Goal: Task Accomplishment & Management: Use online tool/utility

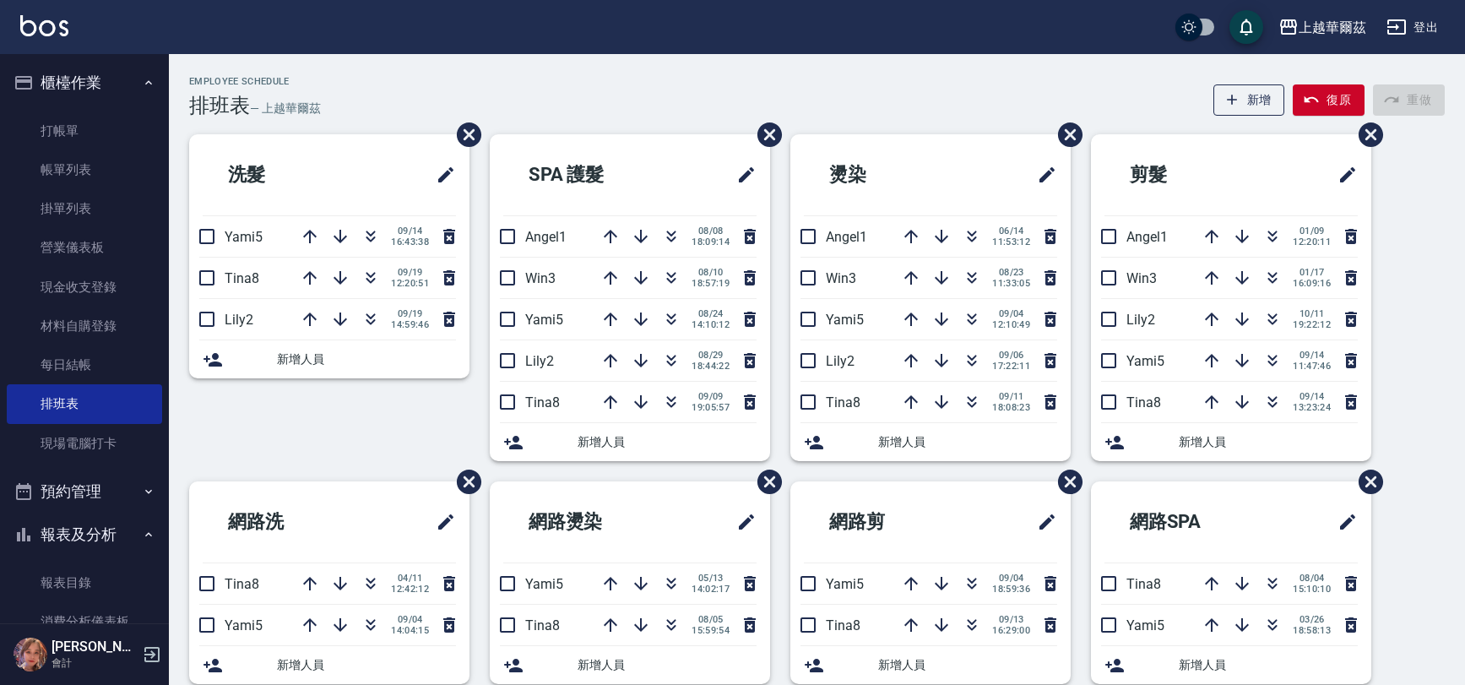
click at [100, 444] on link "現場電腦打卡" at bounding box center [84, 443] width 155 height 39
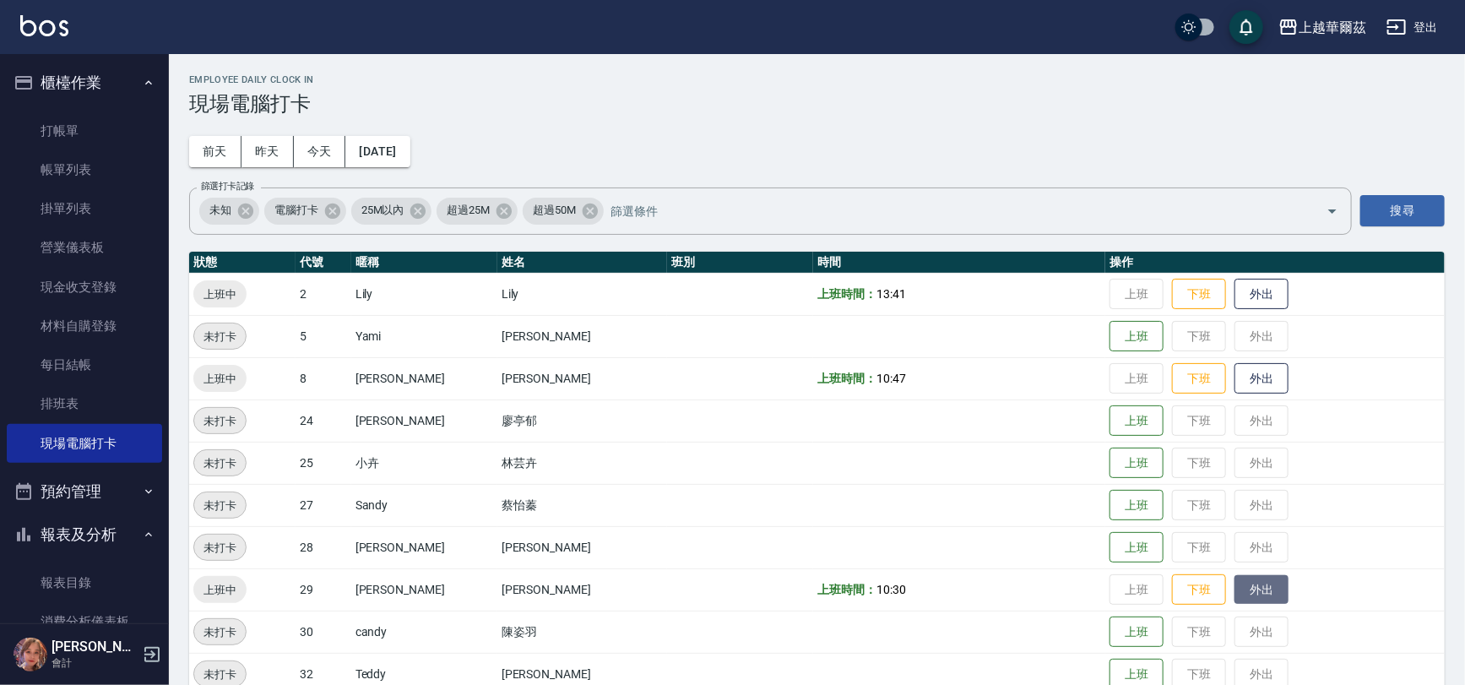
click at [1234, 591] on button "外出" at bounding box center [1261, 590] width 54 height 30
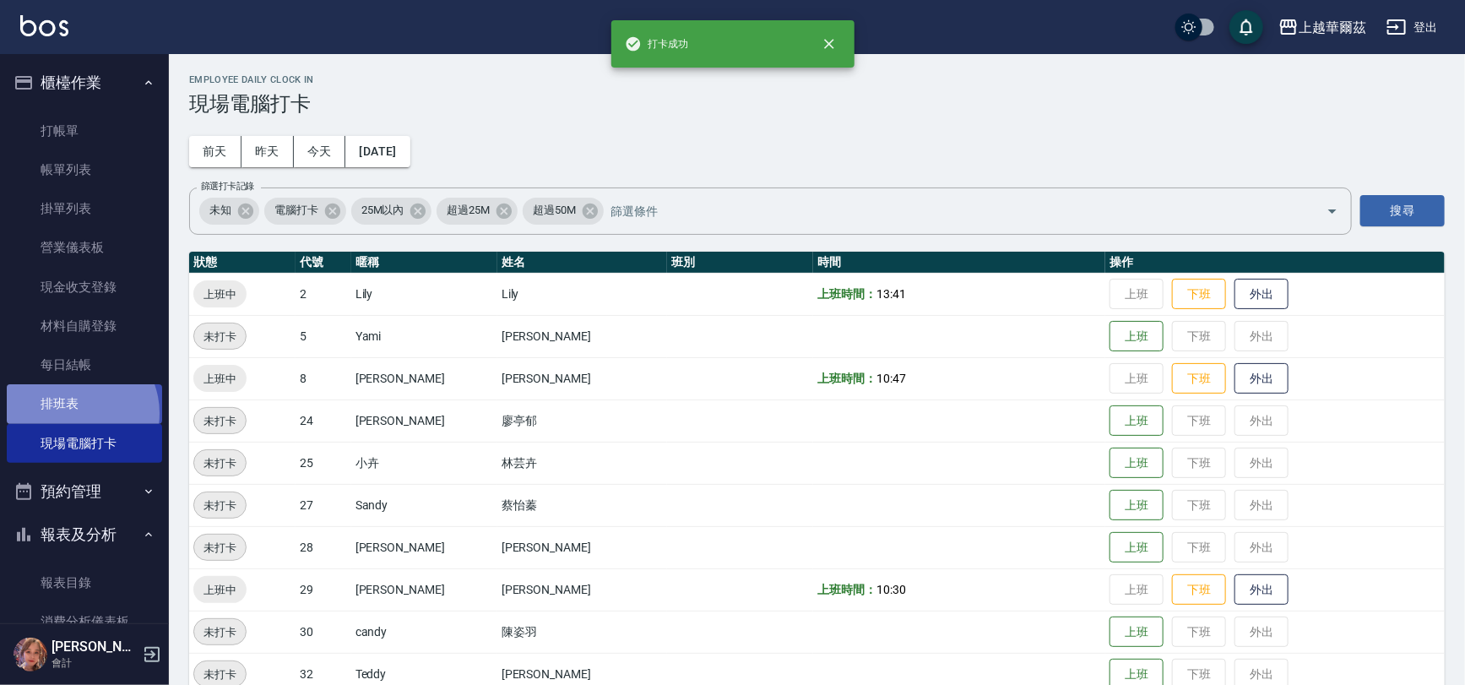
click at [75, 413] on link "排班表" at bounding box center [84, 403] width 155 height 39
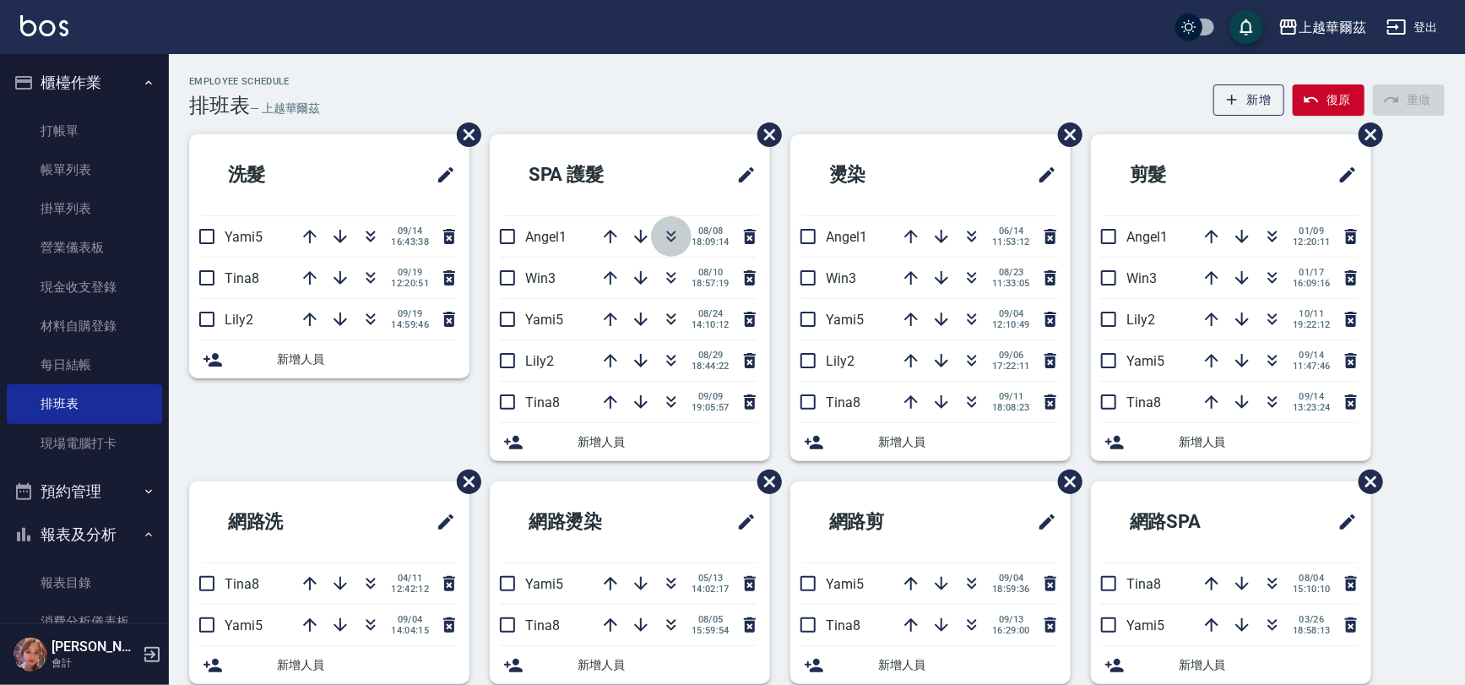
click at [661, 239] on icon "button" at bounding box center [671, 236] width 20 height 20
click at [79, 441] on link "現場電腦打卡" at bounding box center [84, 443] width 155 height 39
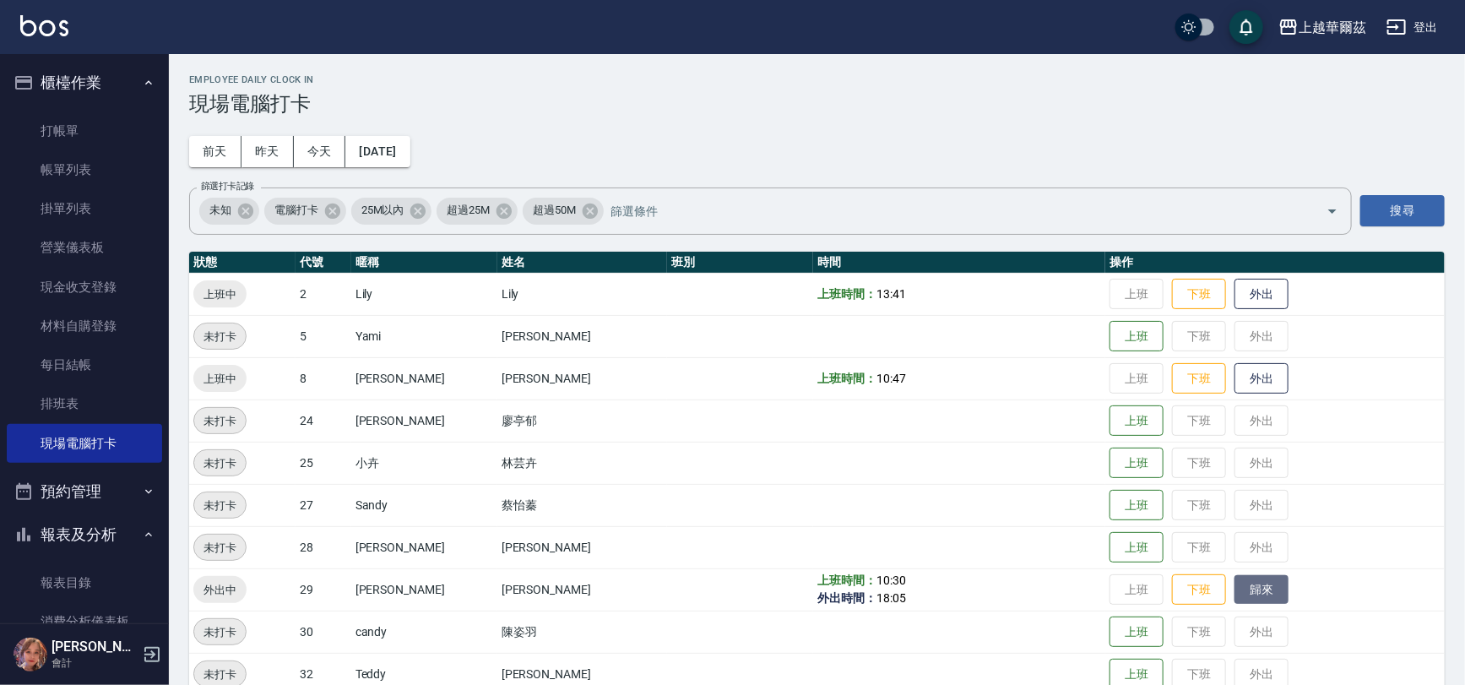
click at [1251, 591] on button "歸來" at bounding box center [1261, 590] width 54 height 30
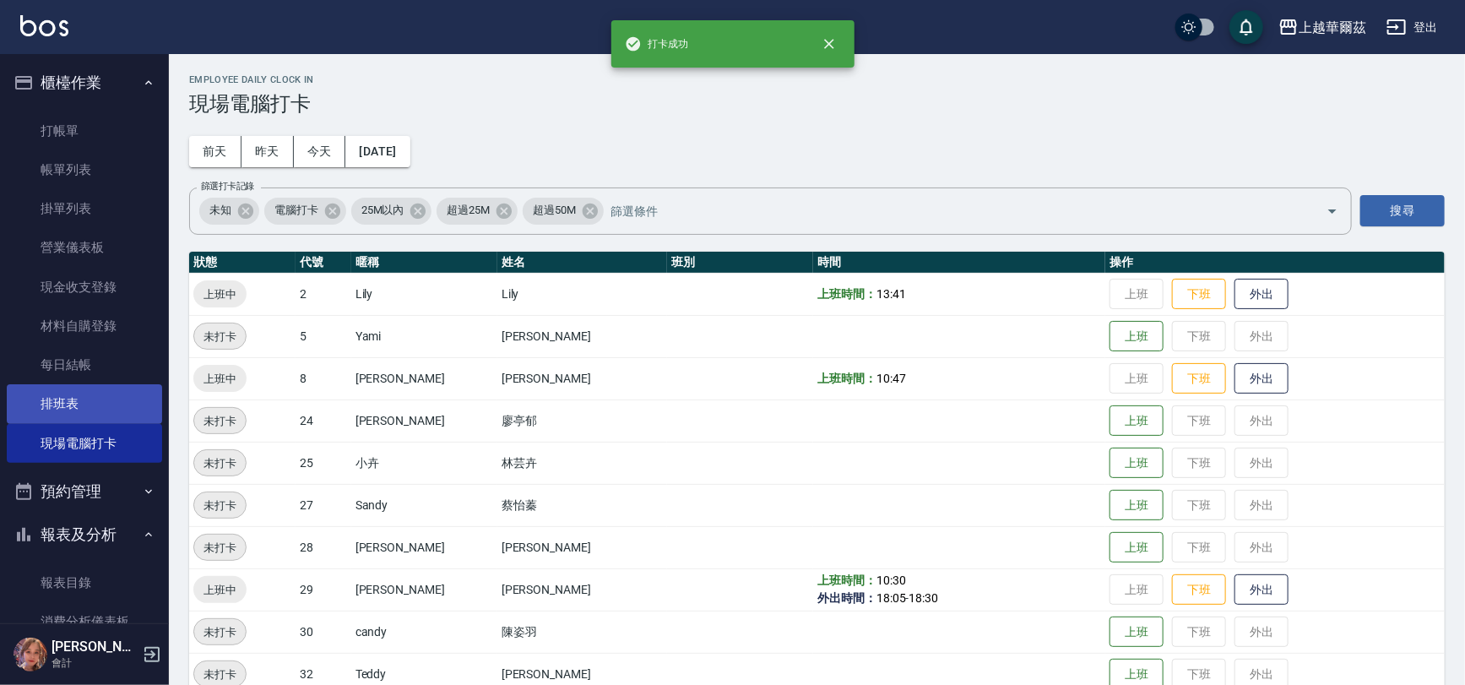
click at [98, 389] on link "排班表" at bounding box center [84, 403] width 155 height 39
